Goal: Information Seeking & Learning: Find specific fact

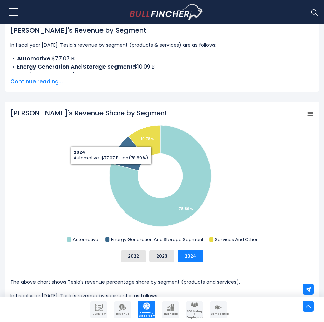
click at [11, 185] on rect "Tesla's Revenue Share by Segment" at bounding box center [161, 176] width 303 height 137
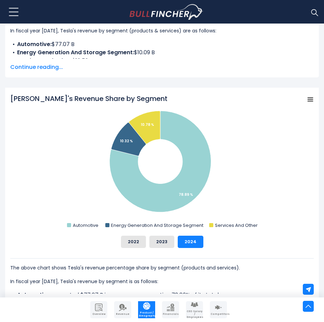
scroll to position [239, 0]
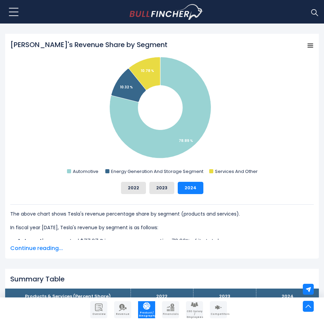
click at [27, 252] on span "Continue reading..." at bounding box center [161, 248] width 303 height 8
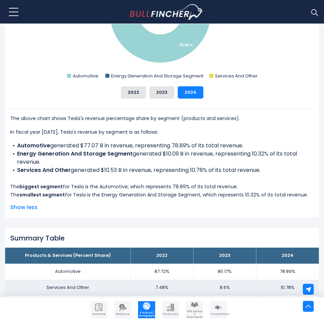
scroll to position [341, 0]
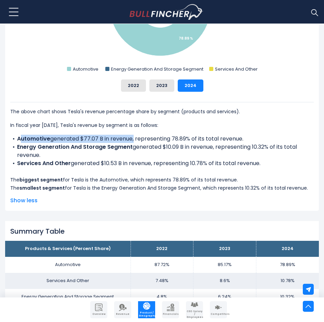
drag, startPoint x: 19, startPoint y: 139, endPoint x: 132, endPoint y: 137, distance: 113.0
click at [132, 137] on li "Automotive generated $77.07 B in revenue, representing 78.89% of its total reve…" at bounding box center [161, 139] width 303 height 8
drag, startPoint x: 132, startPoint y: 137, endPoint x: 13, endPoint y: 135, distance: 119.5
click at [13, 135] on li "Automotive generated $77.07 B in revenue, representing 78.89% of its total reve…" at bounding box center [161, 139] width 303 height 8
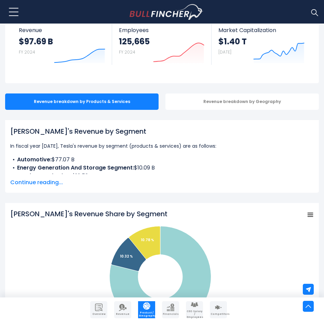
scroll to position [68, 0]
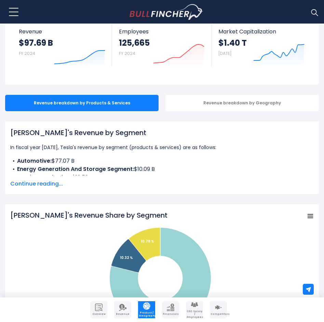
click at [69, 163] on li "Automotive: $77.07 B" at bounding box center [161, 161] width 303 height 8
click at [45, 187] on span "Continue reading..." at bounding box center [161, 184] width 303 height 8
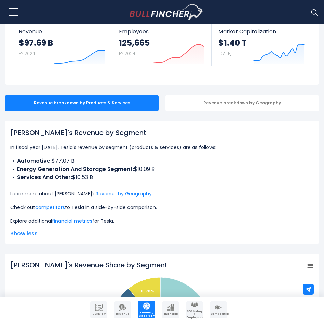
drag, startPoint x: 110, startPoint y: 179, endPoint x: 10, endPoint y: 156, distance: 102.6
click at [10, 156] on div "[PERSON_NAME]'s Revenue by Segment In fiscal year [DATE], Tesla's revenue by se…" at bounding box center [161, 177] width 303 height 98
copy ul "Automotive: $77.07 B Energy Generation And Storage Segment: $10.09 B Services A…"
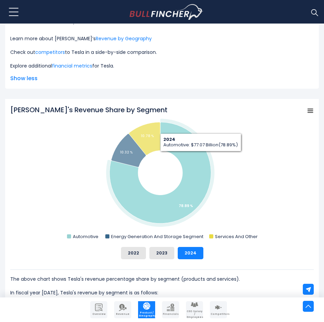
scroll to position [273, 0]
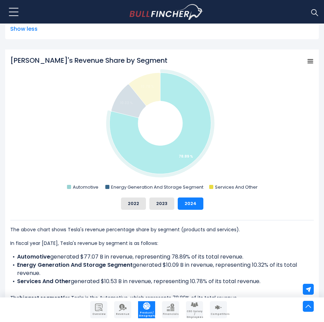
click at [69, 187] on rect "Tesla's Revenue Share by Segment" at bounding box center [69, 187] width 4 height 4
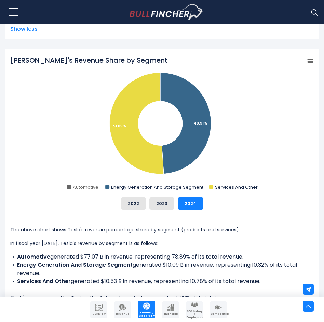
click at [69, 187] on rect "Tesla's Revenue Share by Segment" at bounding box center [69, 187] width 4 height 4
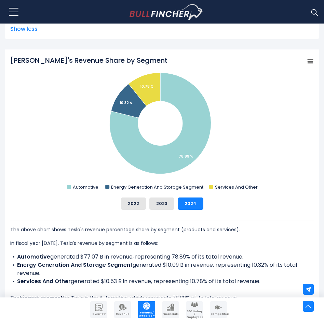
click at [310, 63] on icon "Tesla's Revenue Share by Segment" at bounding box center [310, 61] width 5 height 3
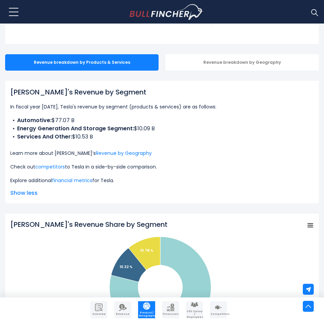
scroll to position [68, 0]
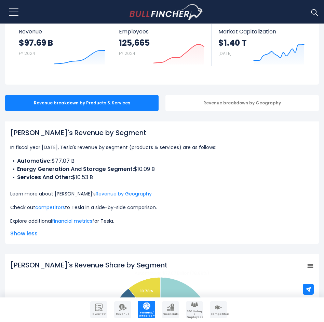
click at [131, 181] on li "Services And Other: $10.53 B" at bounding box center [161, 177] width 303 height 8
drag, startPoint x: 131, startPoint y: 180, endPoint x: -1, endPoint y: 152, distance: 134.6
click at [0, 152] on html "Overview Revenue Product / Geography" at bounding box center [162, 93] width 324 height 322
copy ul "Automotive: $77.07 B Energy Generation And Storage Segment: $10.09 B Services A…"
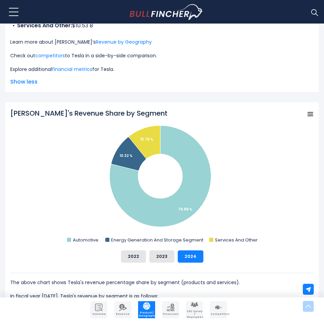
scroll to position [239, 0]
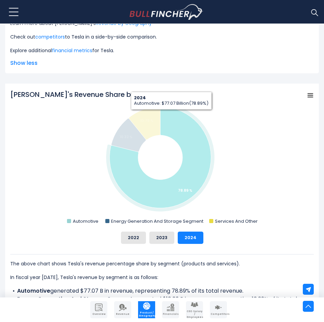
drag, startPoint x: 171, startPoint y: 115, endPoint x: 253, endPoint y: 103, distance: 82.8
click at [253, 103] on rect "Tesla's Revenue Share by Segment" at bounding box center [161, 158] width 303 height 137
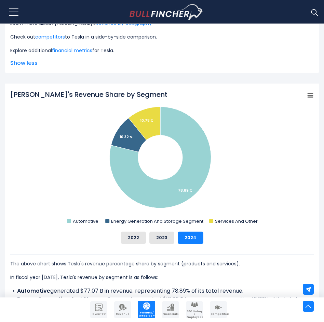
click at [306, 94] on rect "Tesla's Revenue Share by Segment" at bounding box center [310, 96] width 10 height 10
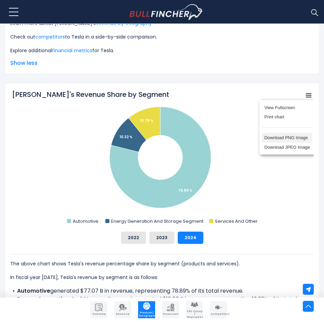
click at [279, 140] on li "Download PNG Image" at bounding box center [287, 138] width 50 height 10
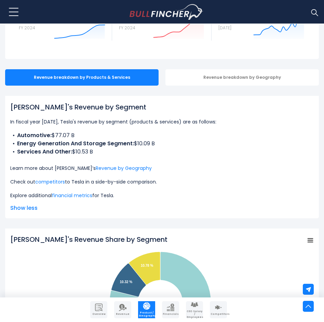
scroll to position [68, 0]
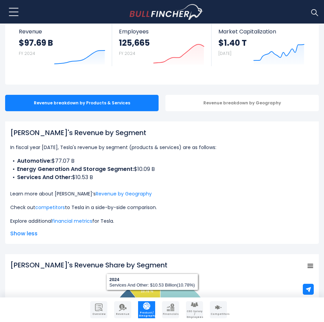
click at [93, 172] on b "Energy Generation And Storage Segment:" at bounding box center [75, 169] width 117 height 8
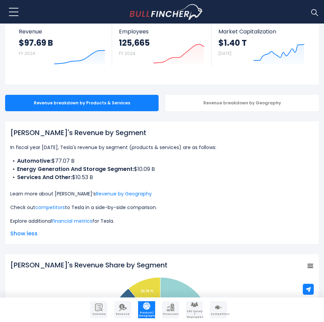
drag, startPoint x: 76, startPoint y: 160, endPoint x: 52, endPoint y: 159, distance: 24.3
click at [52, 159] on li "Automotive: $77.07 B" at bounding box center [161, 161] width 303 height 8
copy li "$77.07 B"
click at [157, 174] on li "Services And Other: $10.53 B" at bounding box center [161, 177] width 303 height 8
drag, startPoint x: 158, startPoint y: 169, endPoint x: 134, endPoint y: 169, distance: 24.9
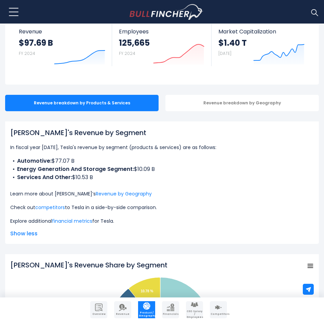
click at [134, 169] on li "Energy Generation And Storage Segment: $10.09 B" at bounding box center [161, 169] width 303 height 8
copy li "$10.09 B"
drag, startPoint x: 97, startPoint y: 180, endPoint x: 72, endPoint y: 180, distance: 24.2
click at [72, 180] on li "Services And Other: $10.53 B" at bounding box center [161, 177] width 303 height 8
copy li "$10.53 B"
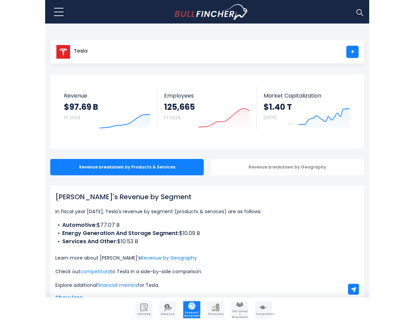
scroll to position [0, 0]
